Goal: Information Seeking & Learning: Check status

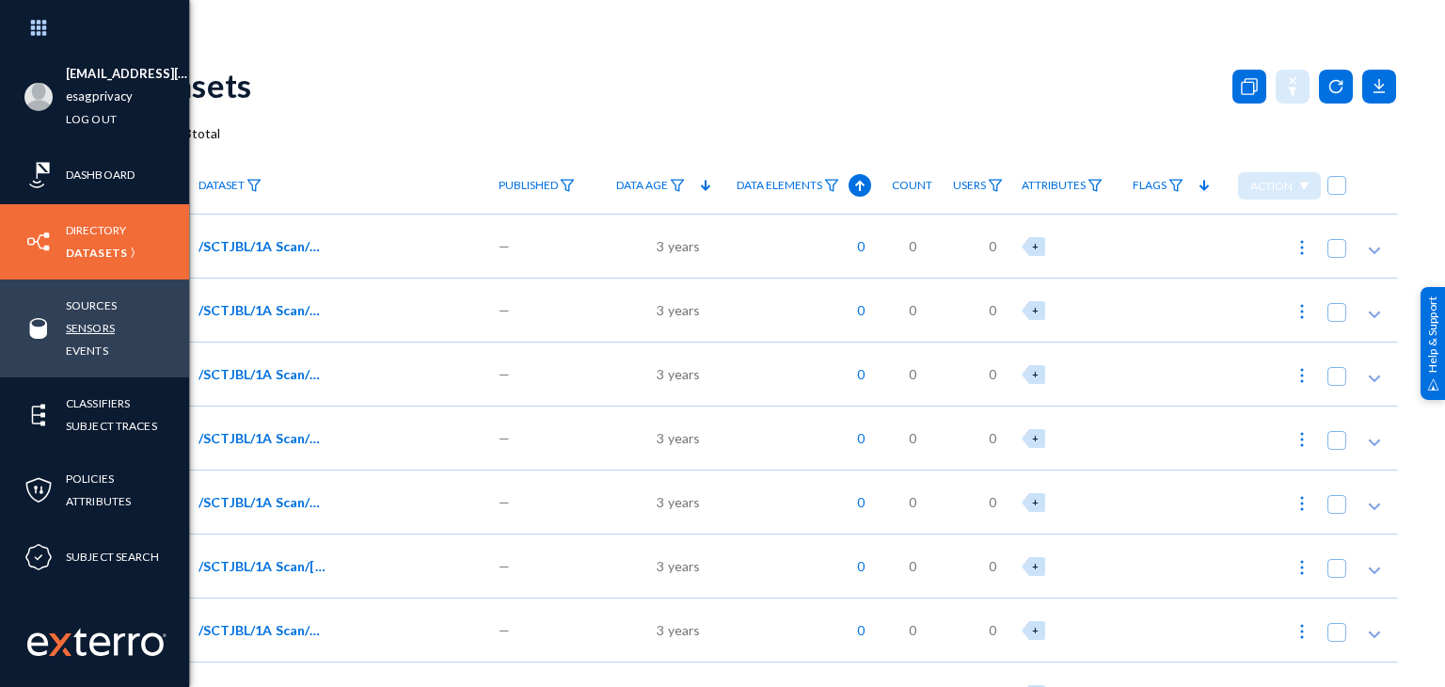
click at [91, 329] on link "Sensors" at bounding box center [90, 328] width 49 height 22
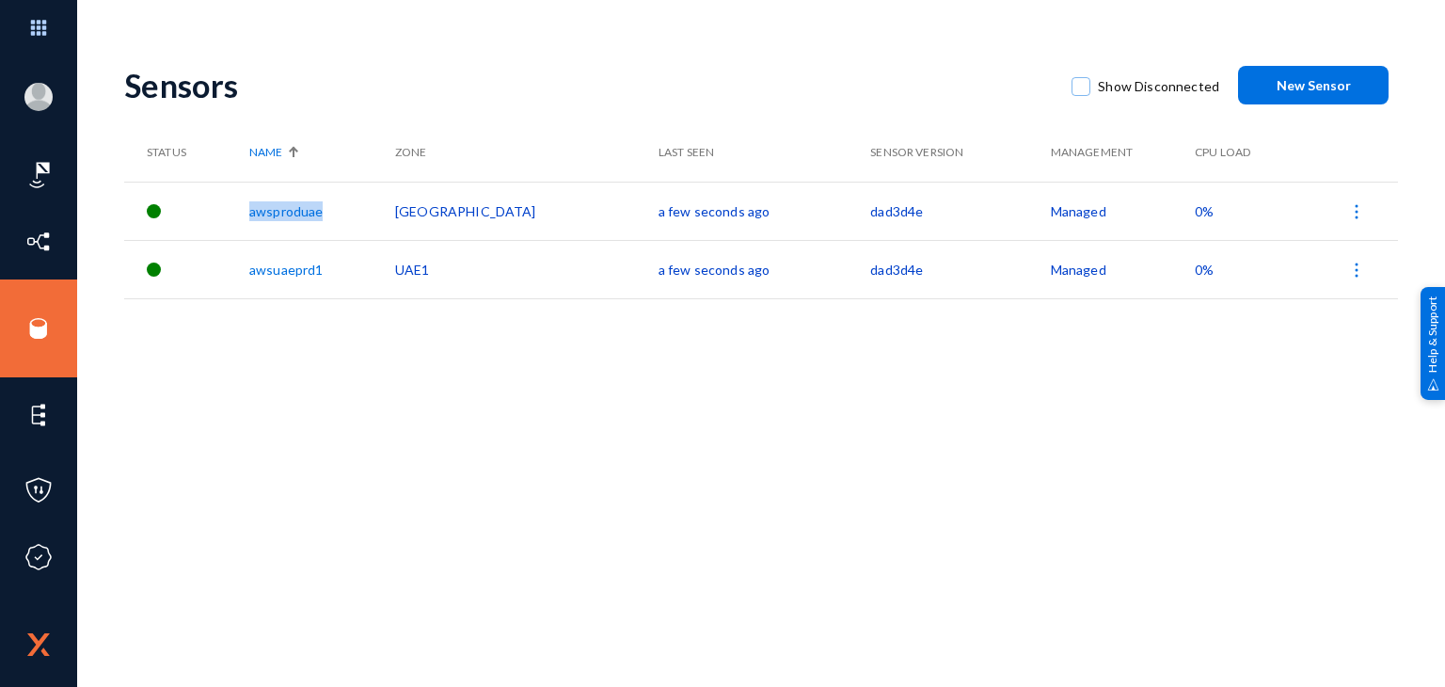
drag, startPoint x: 357, startPoint y: 207, endPoint x: 270, endPoint y: 211, distance: 87.6
click at [270, 211] on tr "awsproduae UAE a few seconds ago dad3d4e Managed 0%" at bounding box center [761, 211] width 1274 height 58
copy tr "awsproduae"
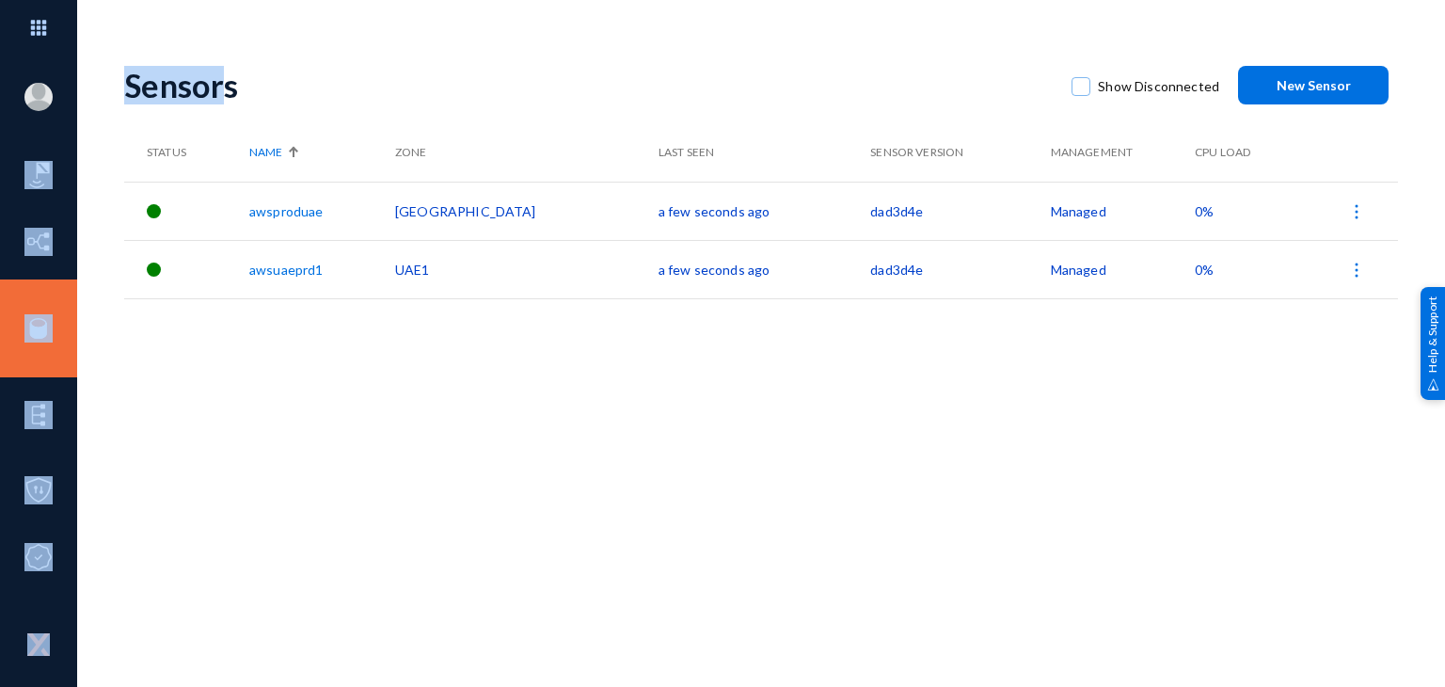
drag, startPoint x: 66, startPoint y: 63, endPoint x: 230, endPoint y: 31, distance: 166.8
click at [230, 31] on div "rameezh.abdulmajeeth@exterro.com esagprivacy Log out Dashboard Directory Datase…" at bounding box center [722, 343] width 1445 height 687
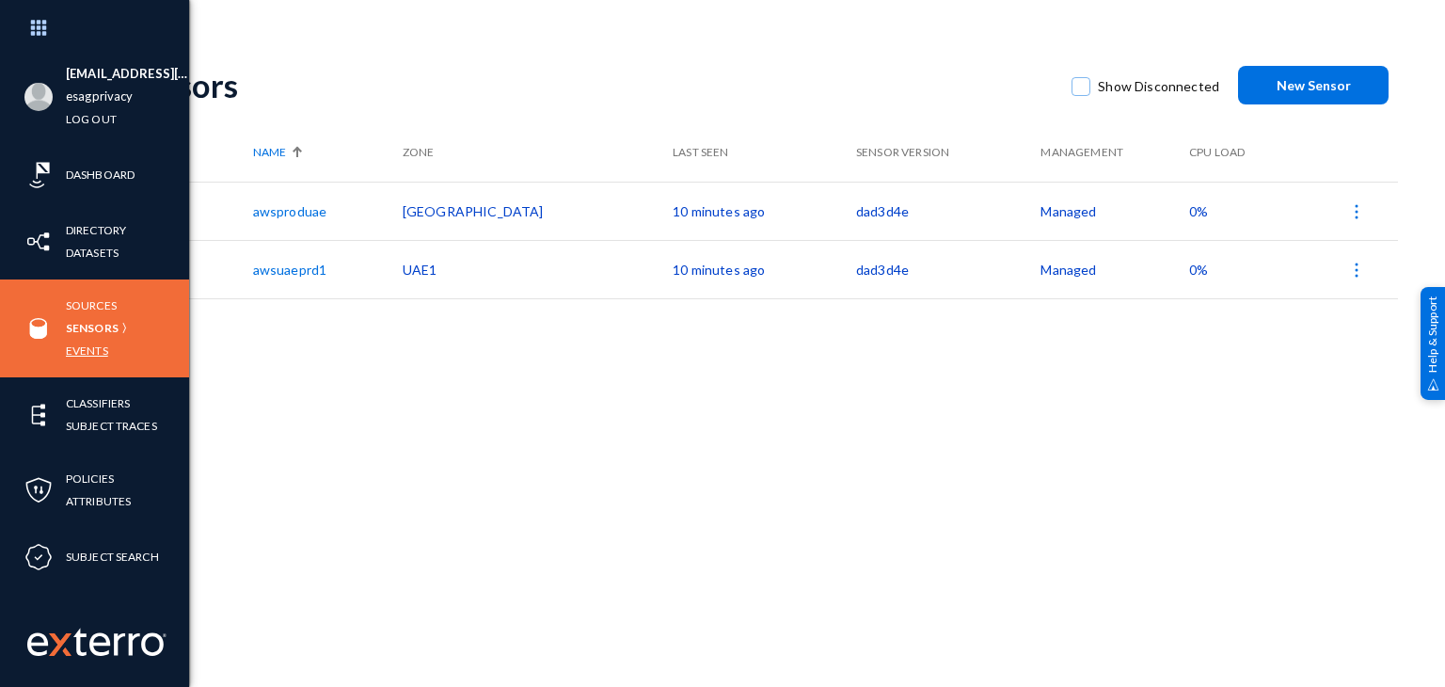
click at [93, 353] on link "Events" at bounding box center [87, 351] width 42 height 22
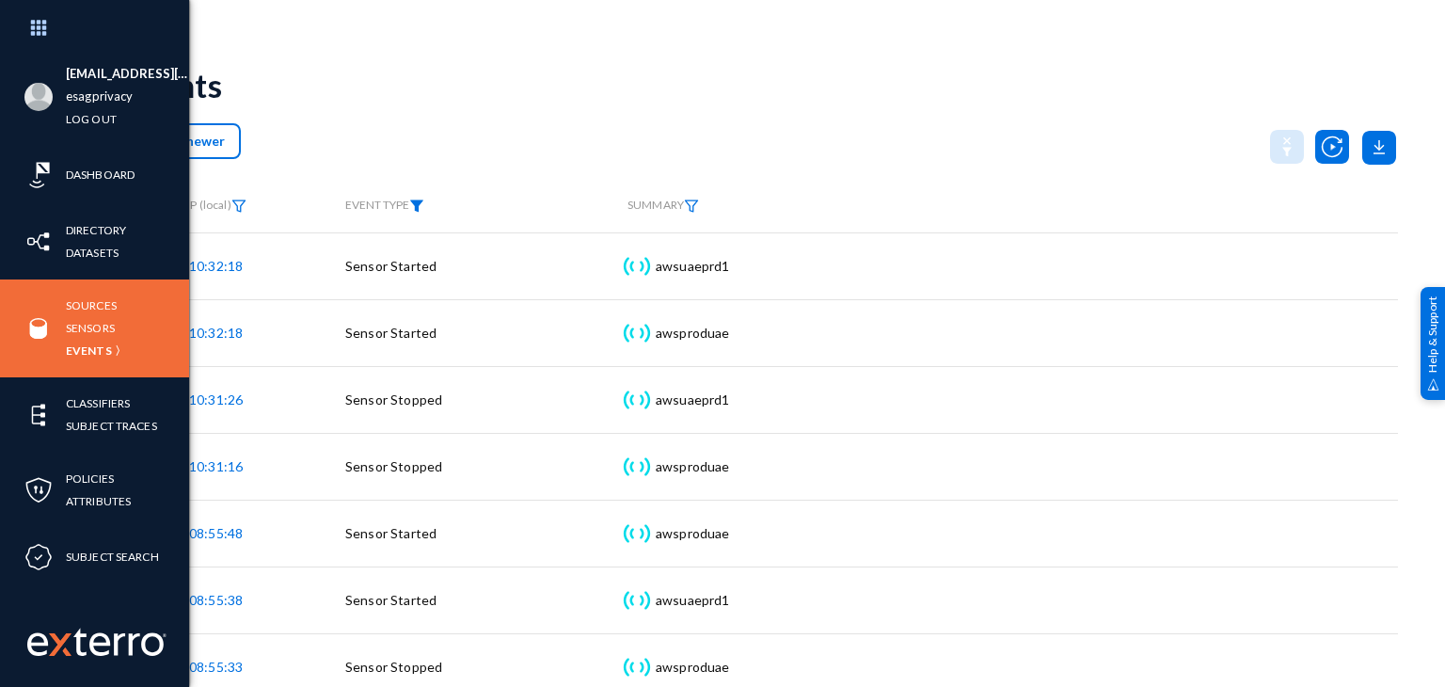
click at [418, 204] on img at bounding box center [416, 205] width 15 height 13
click at [425, 259] on span at bounding box center [436, 265] width 124 height 17
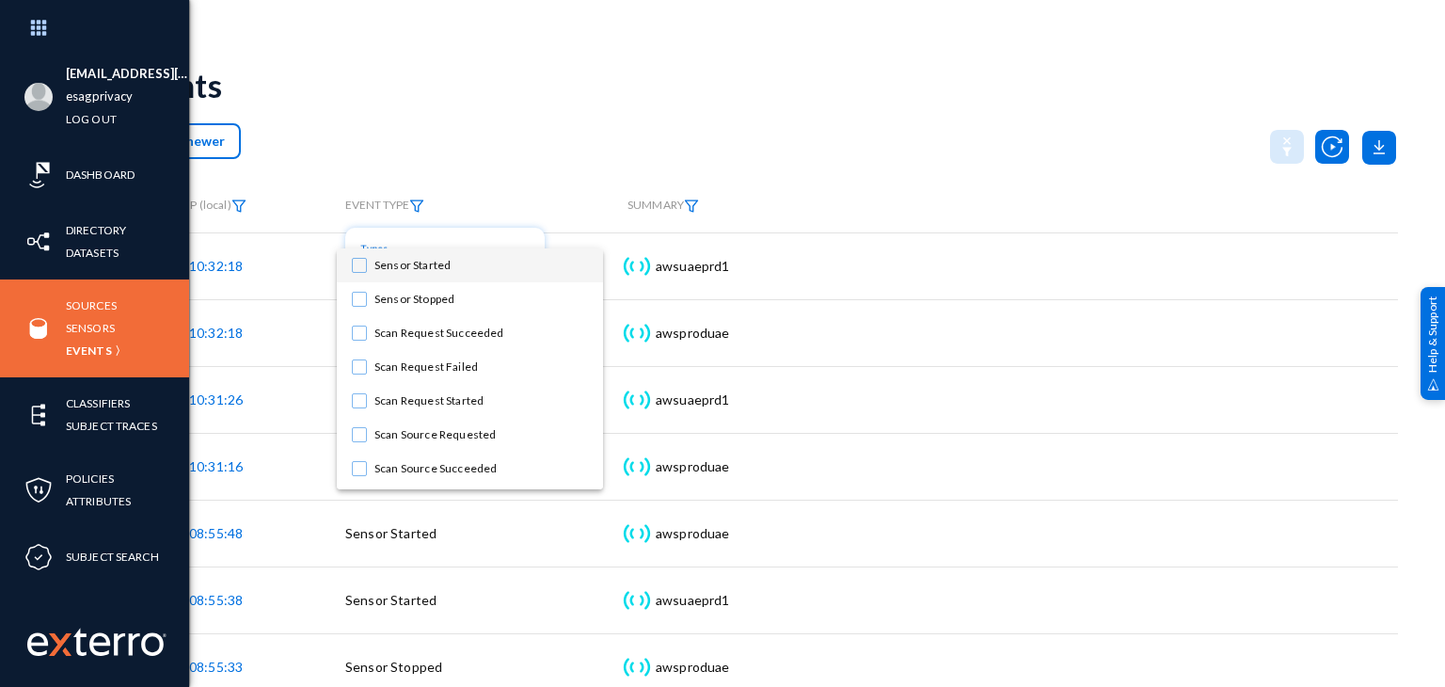
click at [425, 259] on span "Sensor Started" at bounding box center [481, 265] width 214 height 34
click at [562, 136] on div at bounding box center [722, 343] width 1445 height 687
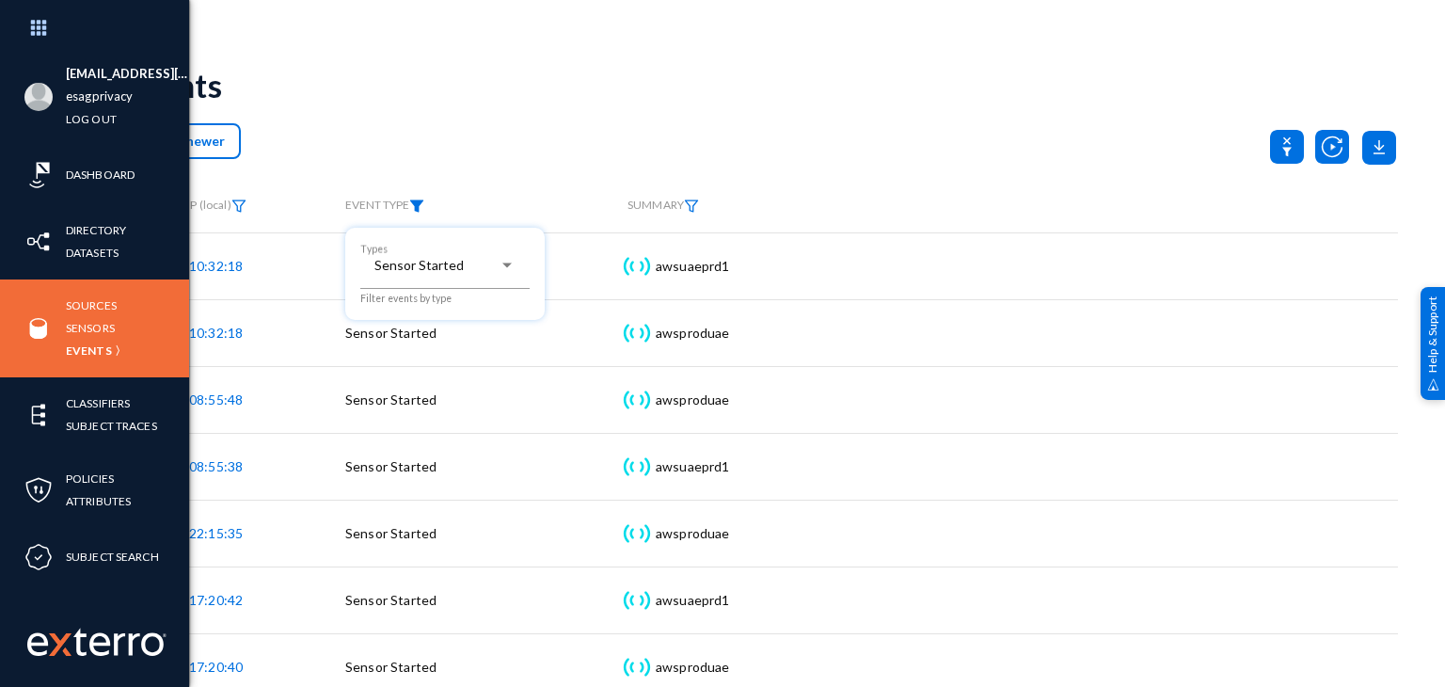
click at [558, 135] on div at bounding box center [722, 343] width 1445 height 687
click at [420, 215] on th "EVENT TYPE" at bounding box center [477, 206] width 282 height 53
click at [421, 210] on img at bounding box center [416, 205] width 15 height 13
click at [422, 250] on div "Sensor Started Types" at bounding box center [444, 266] width 169 height 46
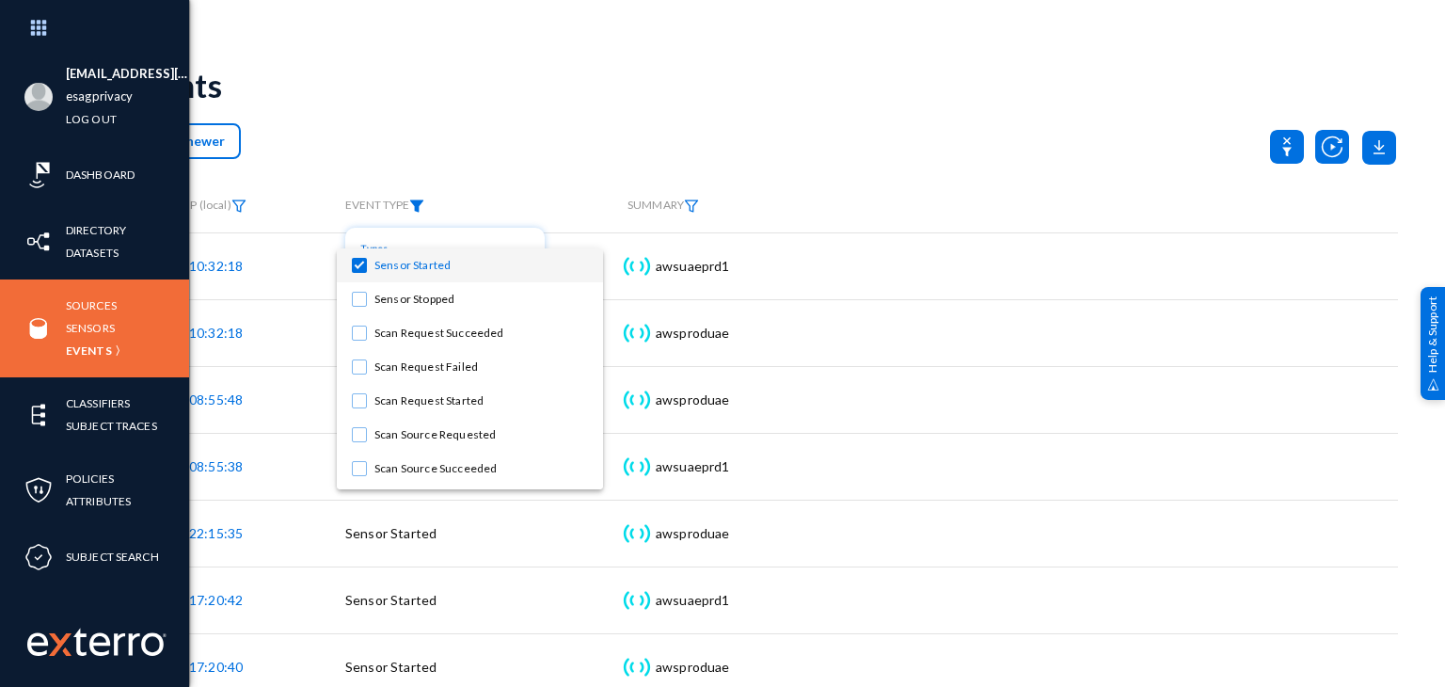
click at [364, 267] on mat-pseudo-checkbox at bounding box center [359, 265] width 15 height 15
click at [367, 291] on mat-option "Sensor Stopped" at bounding box center [470, 299] width 266 height 34
click at [507, 190] on div at bounding box center [722, 343] width 1445 height 687
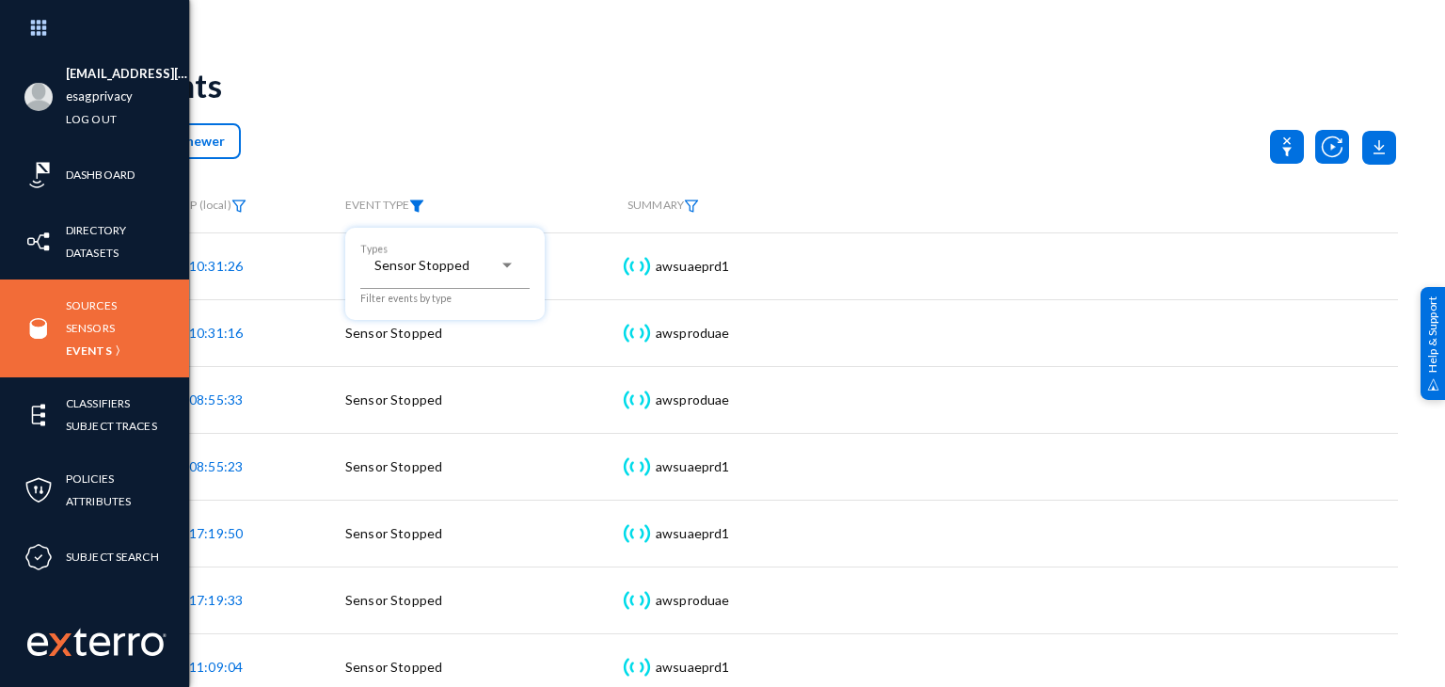
click at [549, 136] on div at bounding box center [722, 343] width 1445 height 687
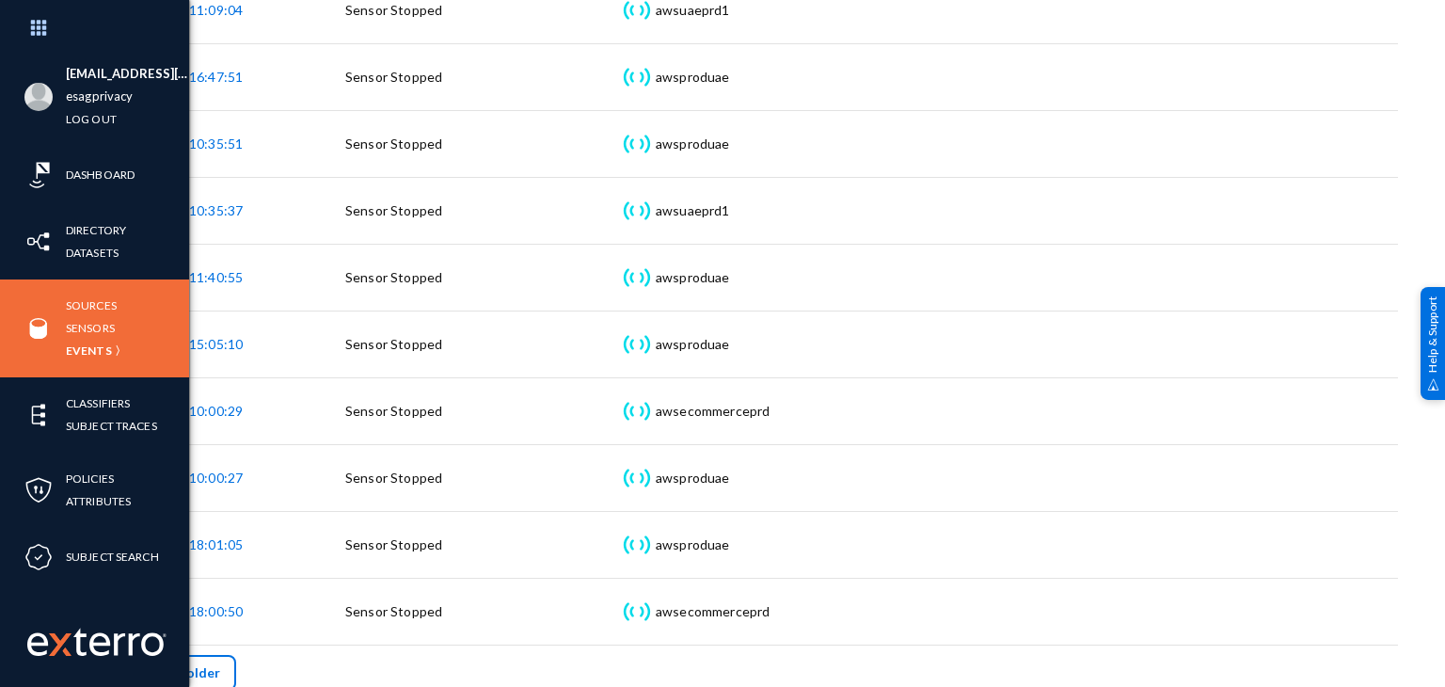
scroll to position [656, 0]
click at [175, 677] on button "Load older" at bounding box center [180, 674] width 112 height 36
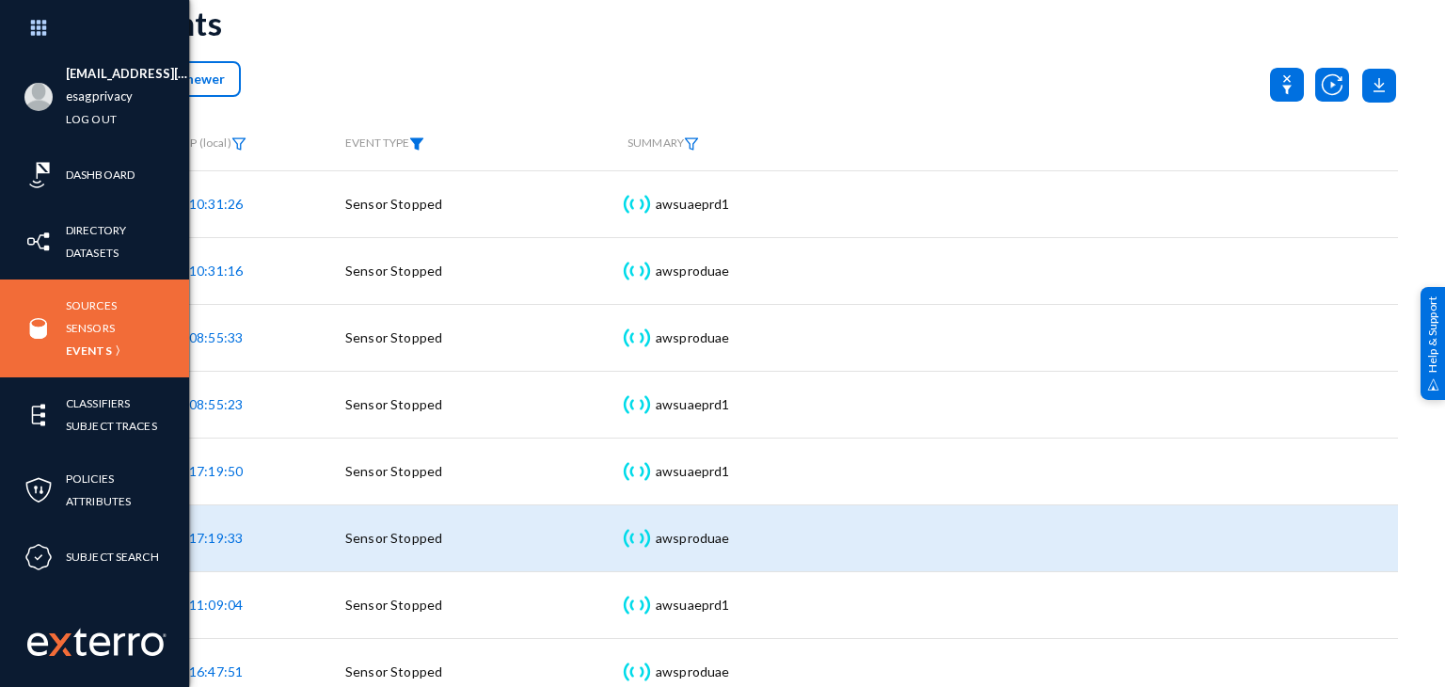
scroll to position [63, 0]
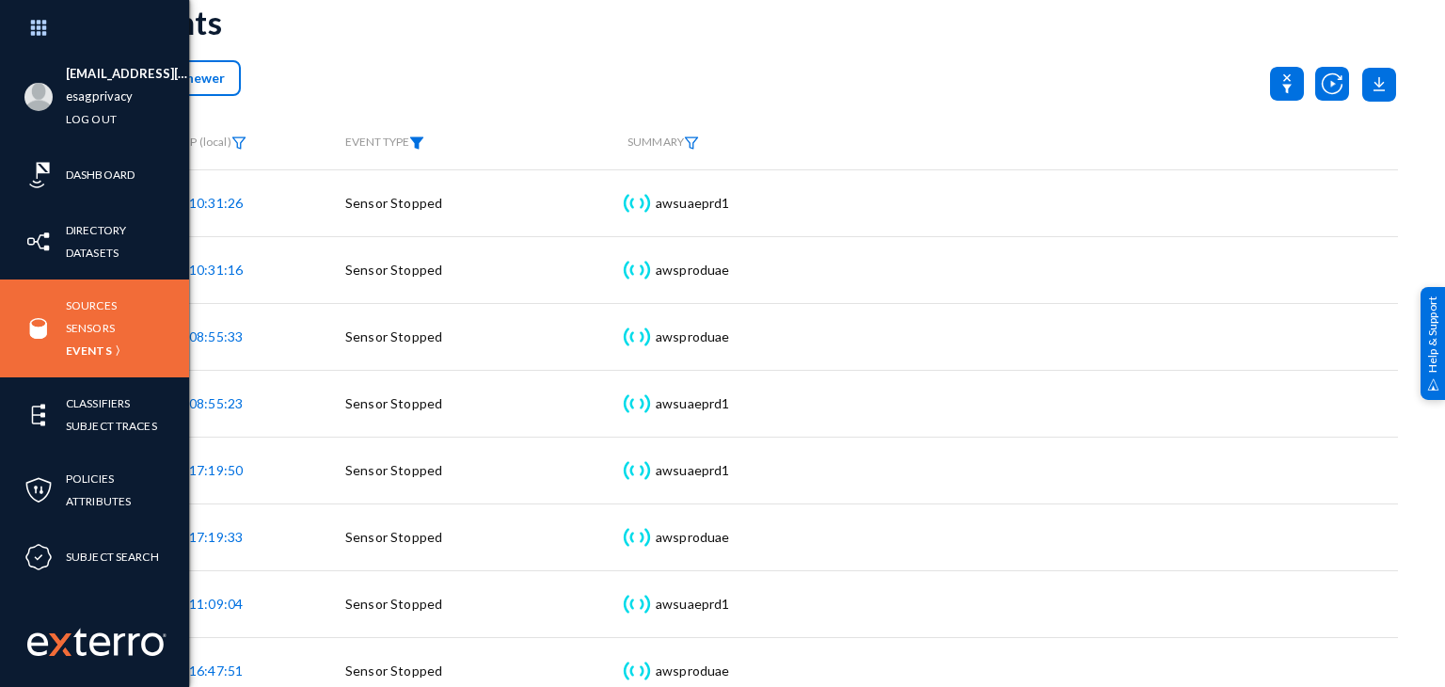
click at [418, 140] on img at bounding box center [416, 142] width 15 height 13
click at [429, 201] on span "Sensor Stopped" at bounding box center [421, 202] width 95 height 16
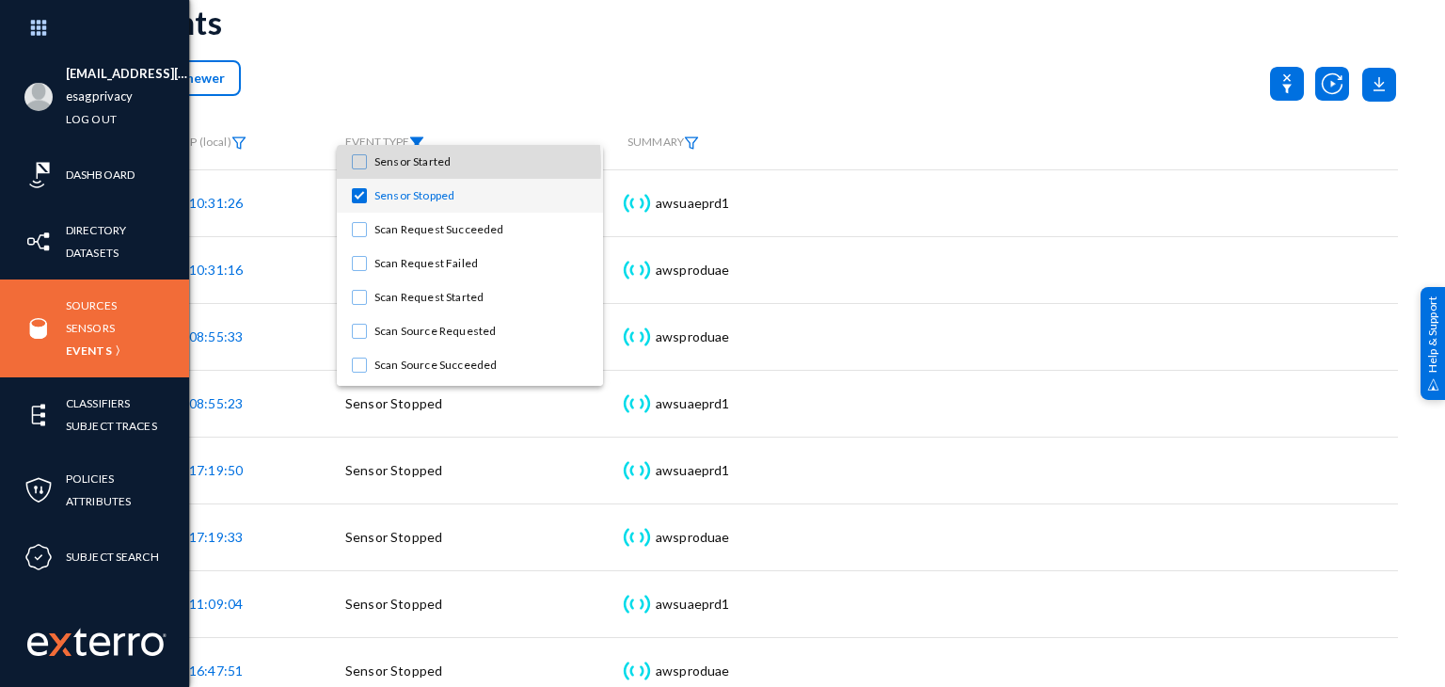
click at [402, 166] on span "Sensor Started" at bounding box center [481, 162] width 214 height 34
click at [404, 181] on span "Sensor Stopped" at bounding box center [481, 196] width 214 height 34
click at [566, 35] on div at bounding box center [722, 343] width 1445 height 687
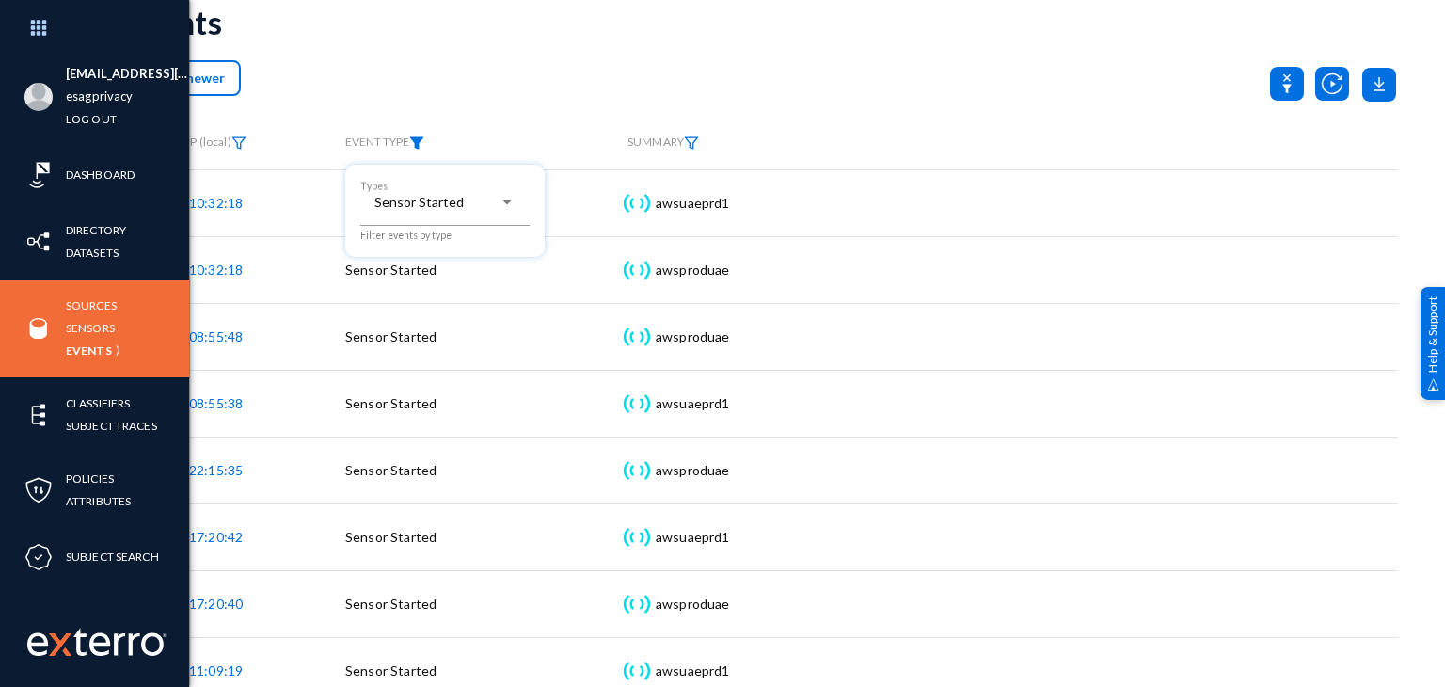
click at [521, 62] on div at bounding box center [722, 343] width 1445 height 687
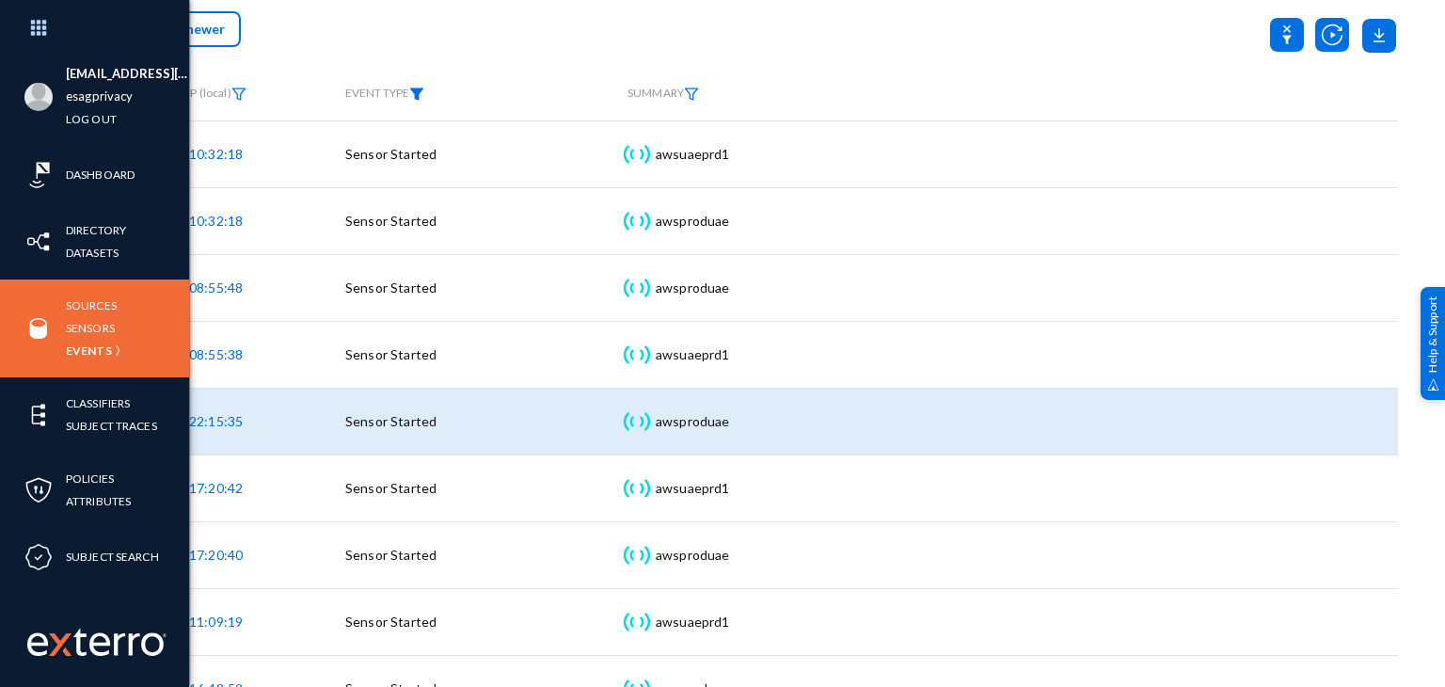
scroll to position [115, 0]
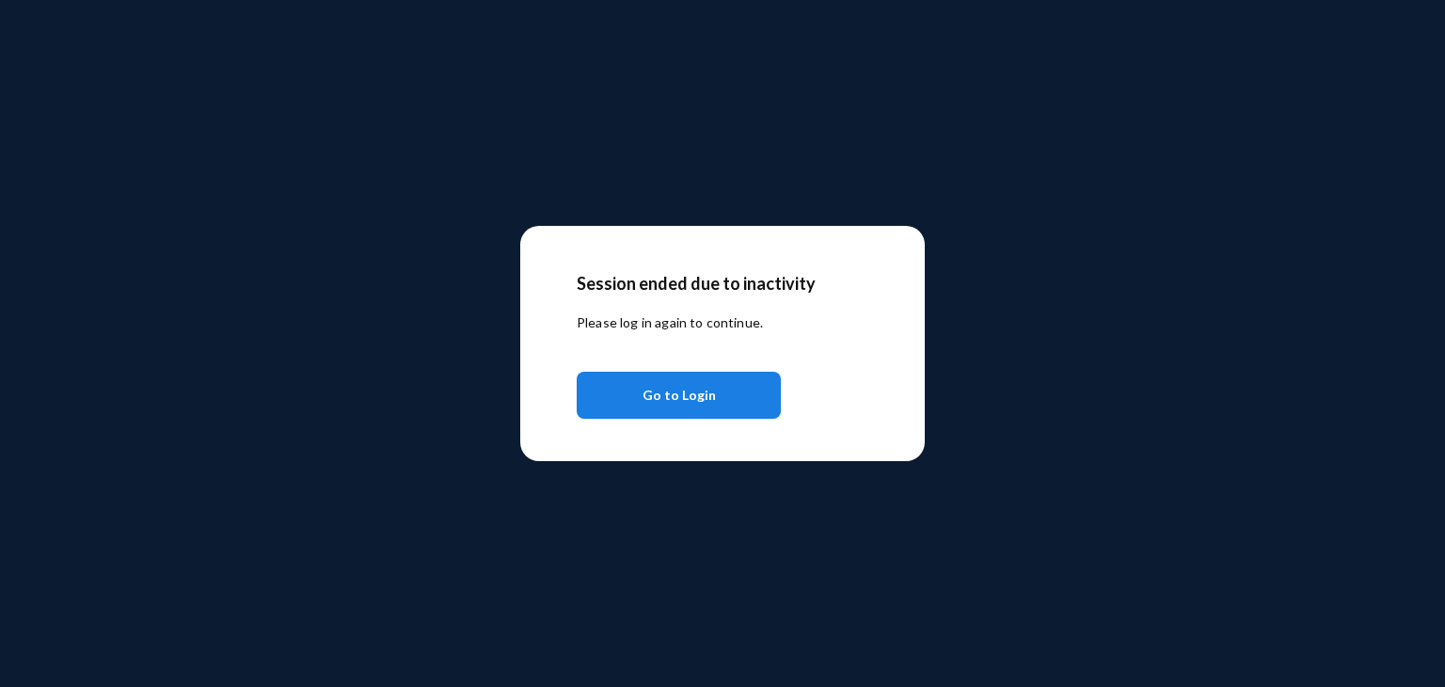
click at [720, 389] on button "Go to Login" at bounding box center [679, 395] width 204 height 47
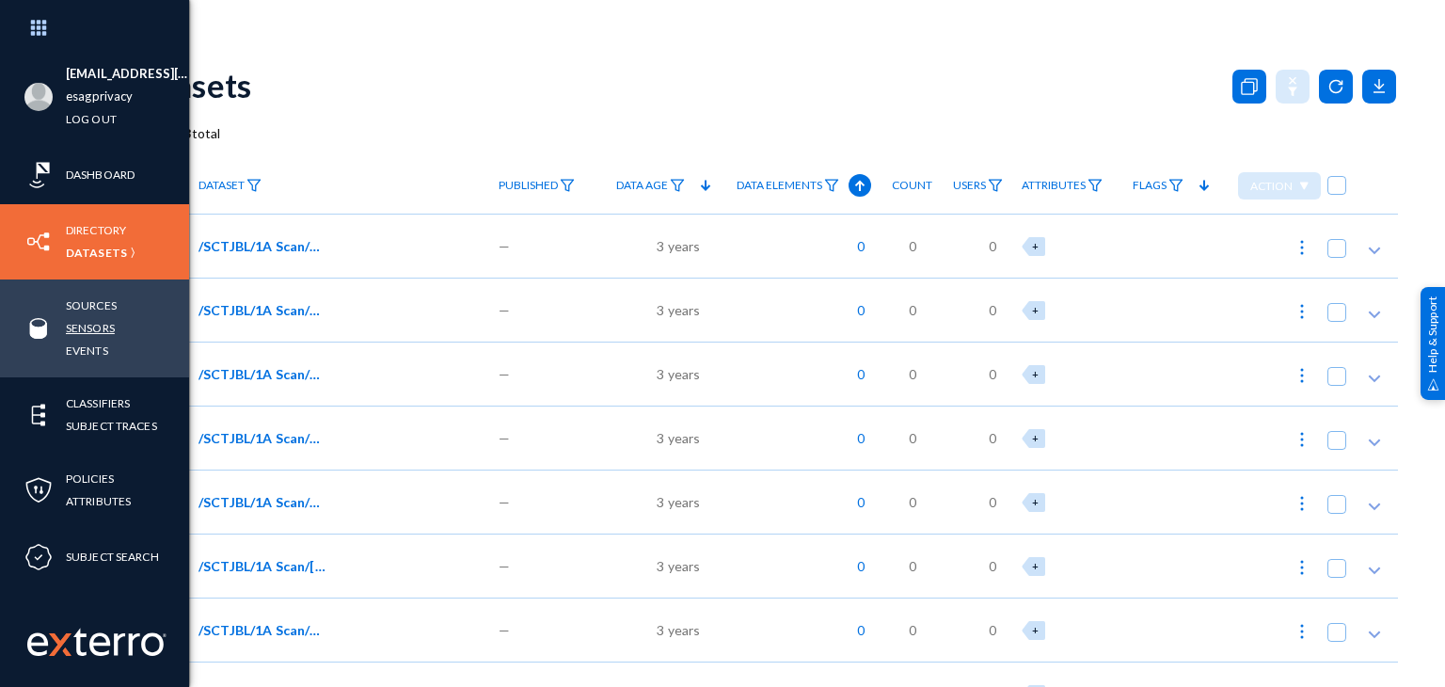
click at [100, 325] on link "Sensors" at bounding box center [90, 328] width 49 height 22
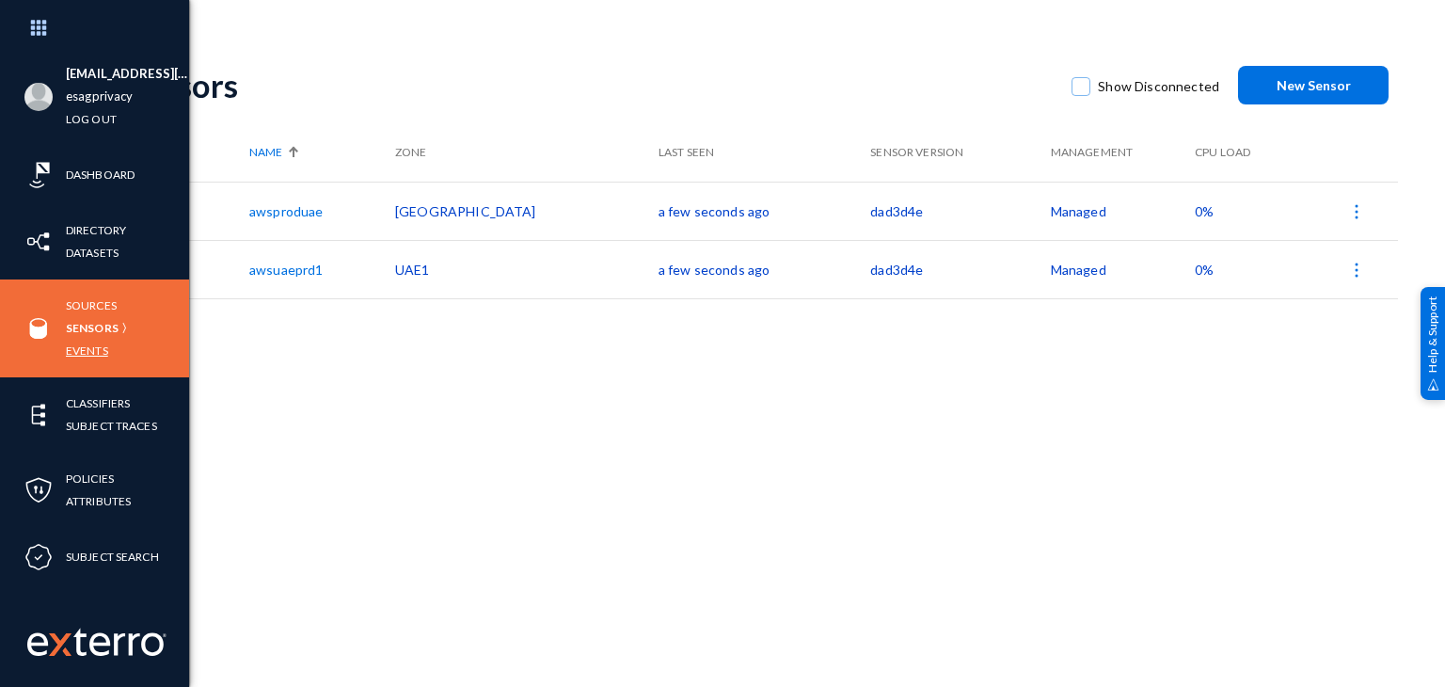
click at [94, 347] on link "Events" at bounding box center [87, 351] width 42 height 22
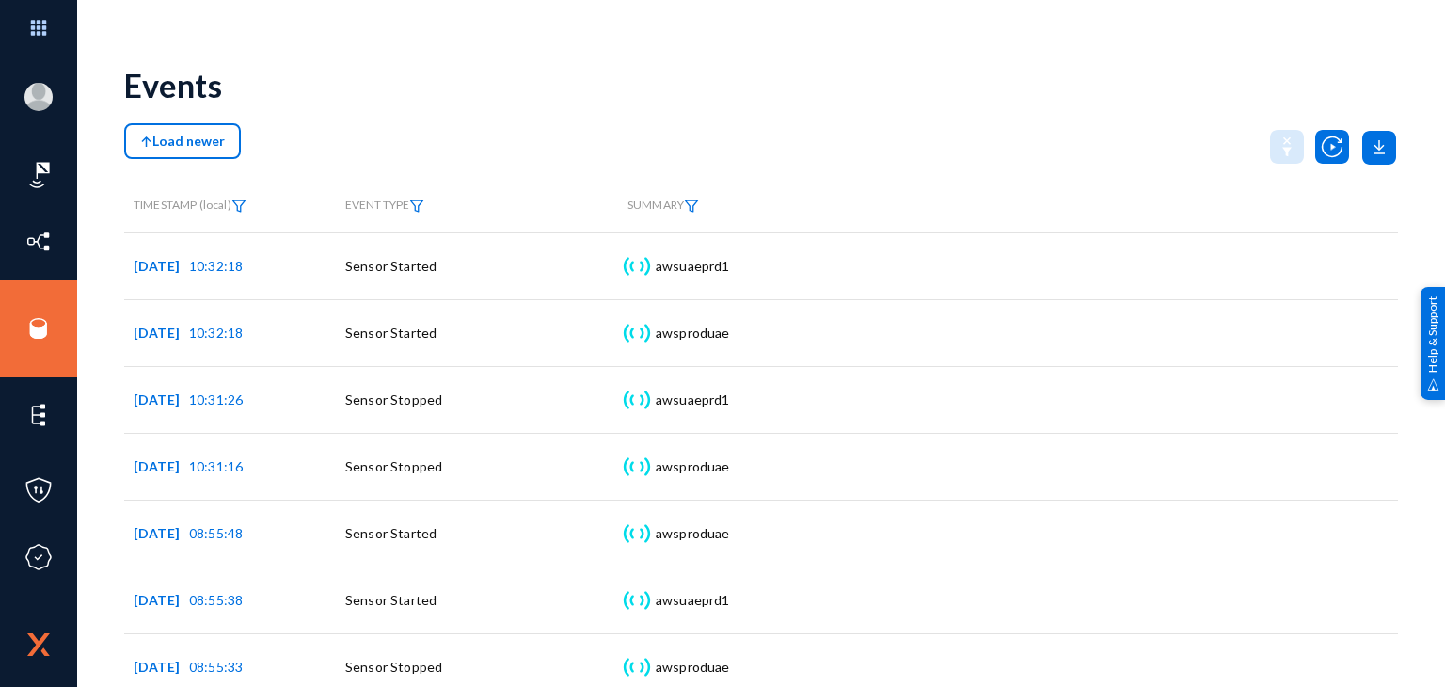
click at [423, 214] on th "EVENT TYPE" at bounding box center [477, 206] width 282 height 53
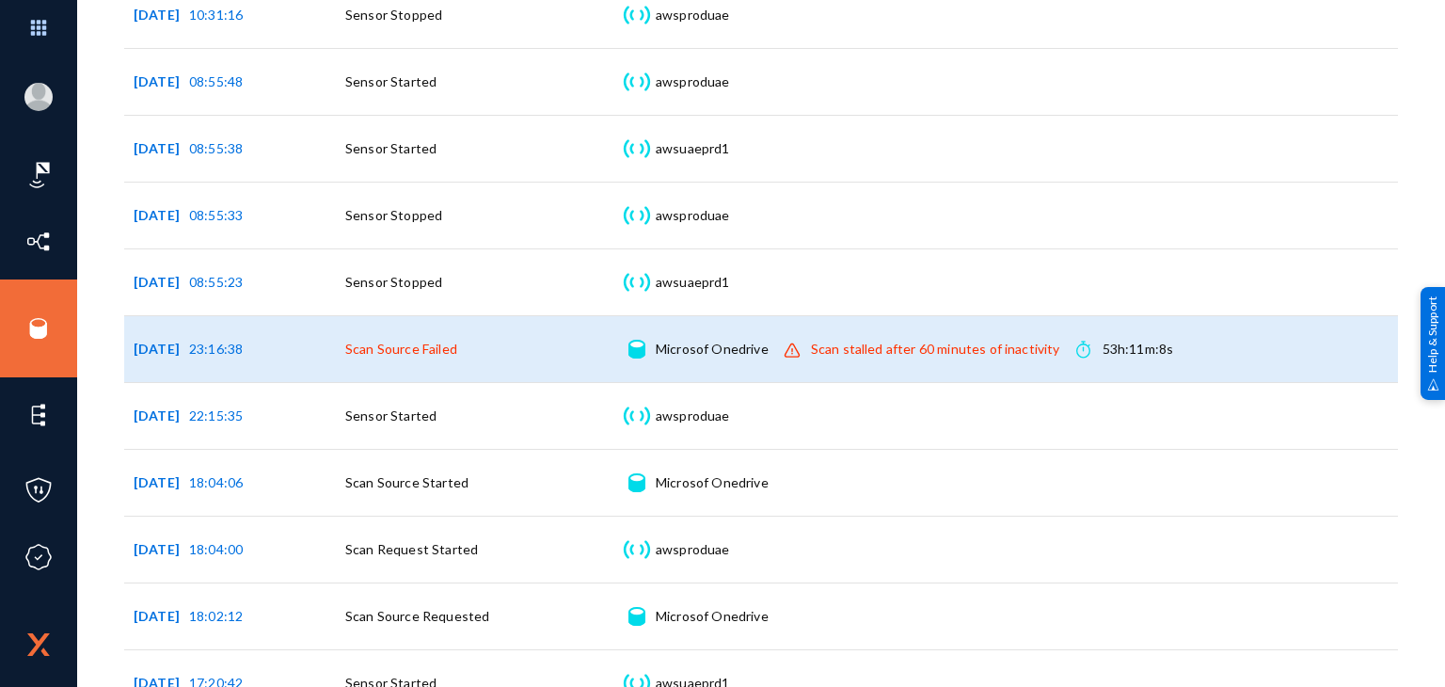
scroll to position [478, 0]
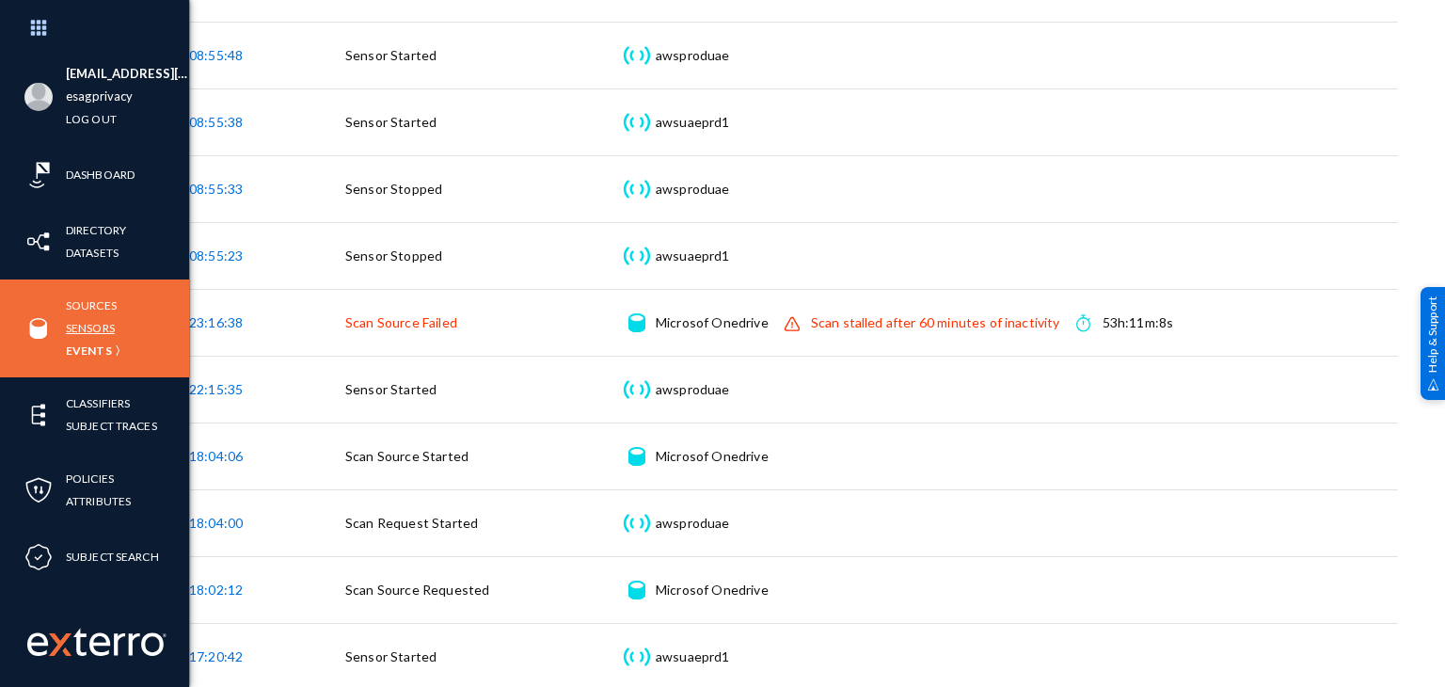
click at [93, 323] on link "Sensors" at bounding box center [90, 328] width 49 height 22
